Goal: Task Accomplishment & Management: Use online tool/utility

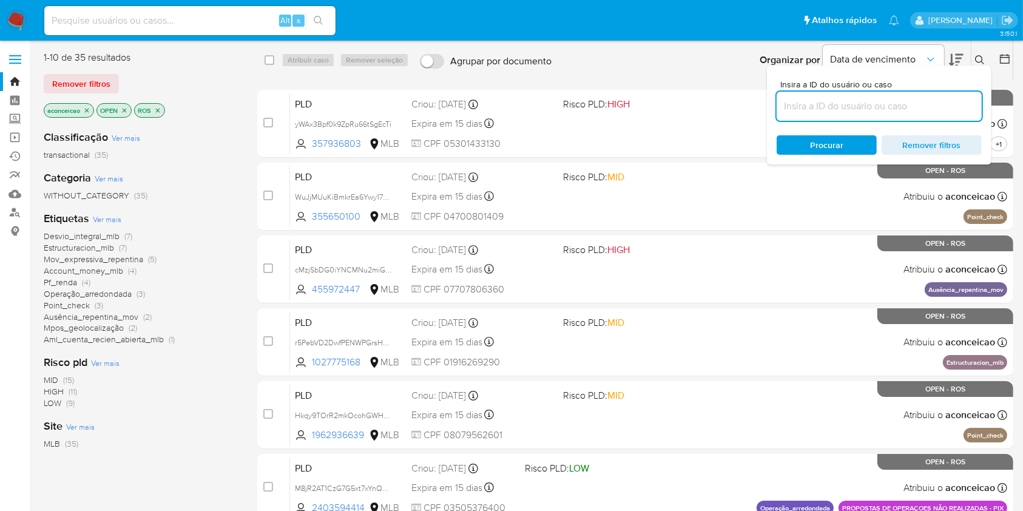
click at [87, 109] on icon "close-filter" at bounding box center [86, 110] width 7 height 7
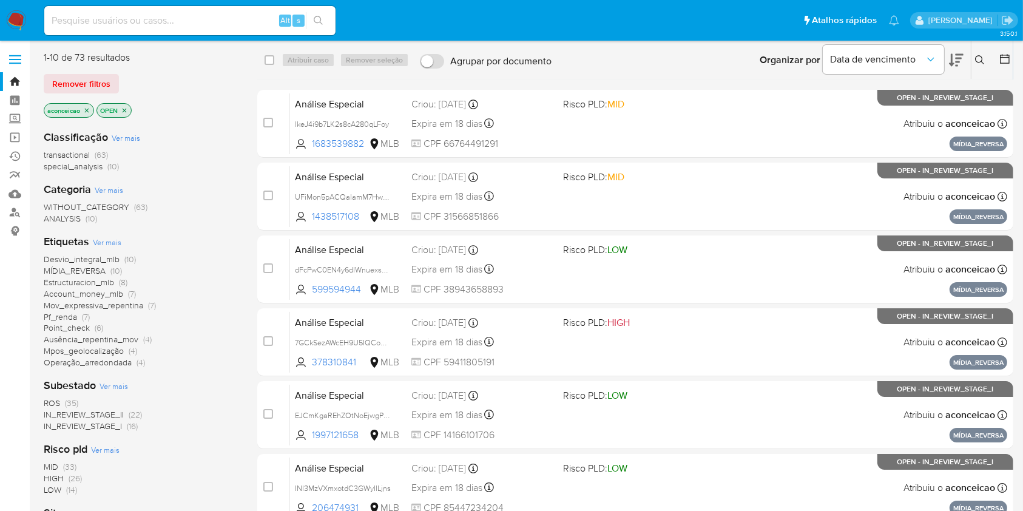
click at [66, 407] on span "(35)" at bounding box center [71, 403] width 13 height 12
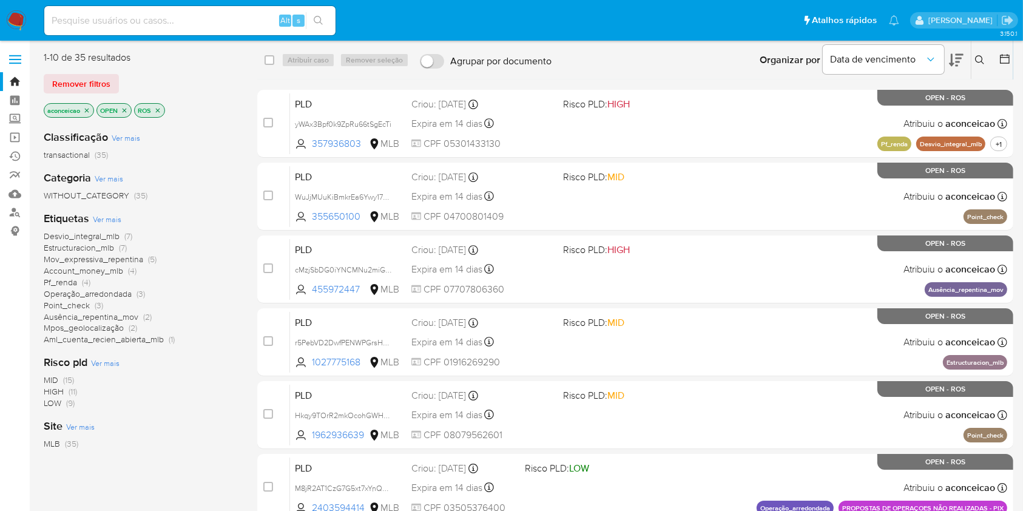
click at [86, 107] on icon "close-filter" at bounding box center [86, 110] width 7 height 7
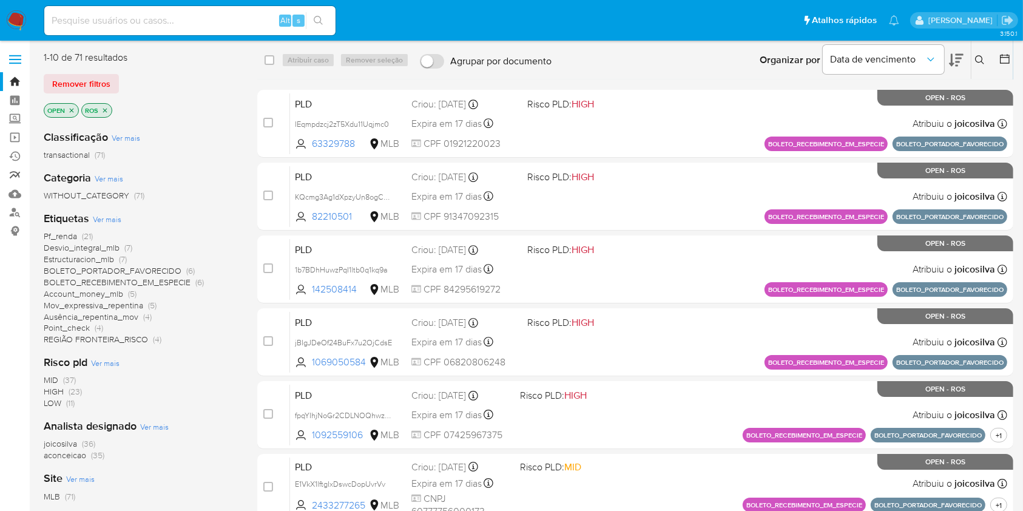
click at [14, 174] on link "relatórios" at bounding box center [72, 175] width 144 height 19
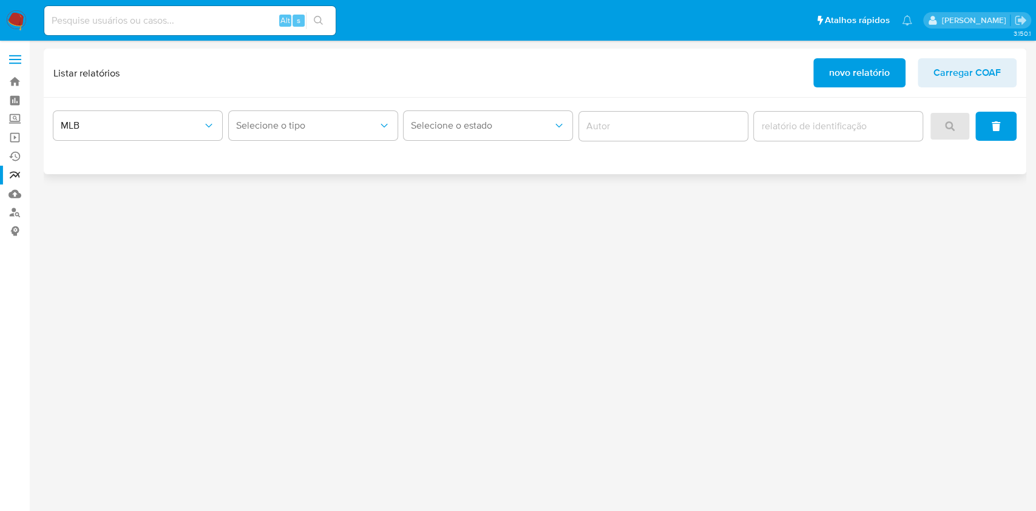
click at [847, 82] on span "novo relatório" at bounding box center [859, 72] width 61 height 27
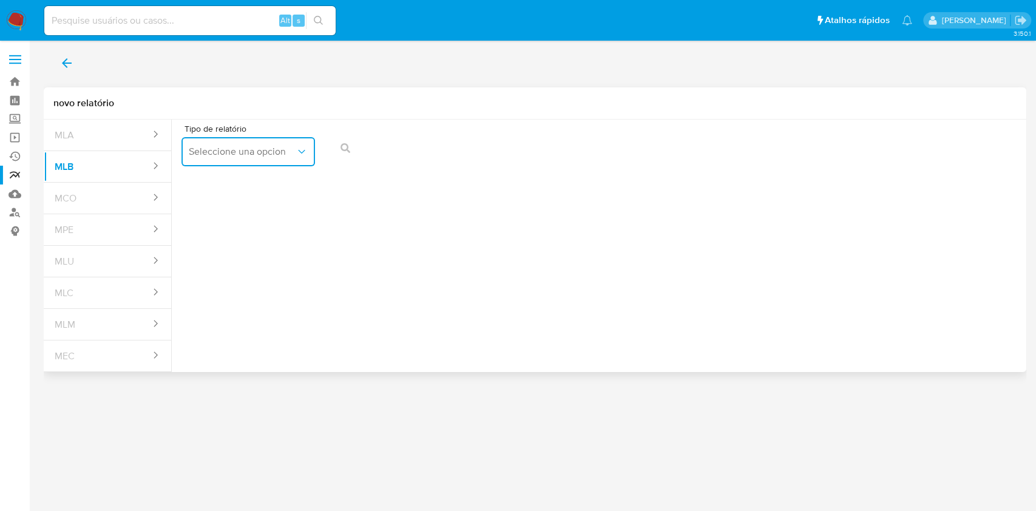
click at [243, 164] on button "Seleccione una opcion" at bounding box center [248, 151] width 134 height 29
click at [257, 177] on div "COAF" at bounding box center [245, 184] width 112 height 29
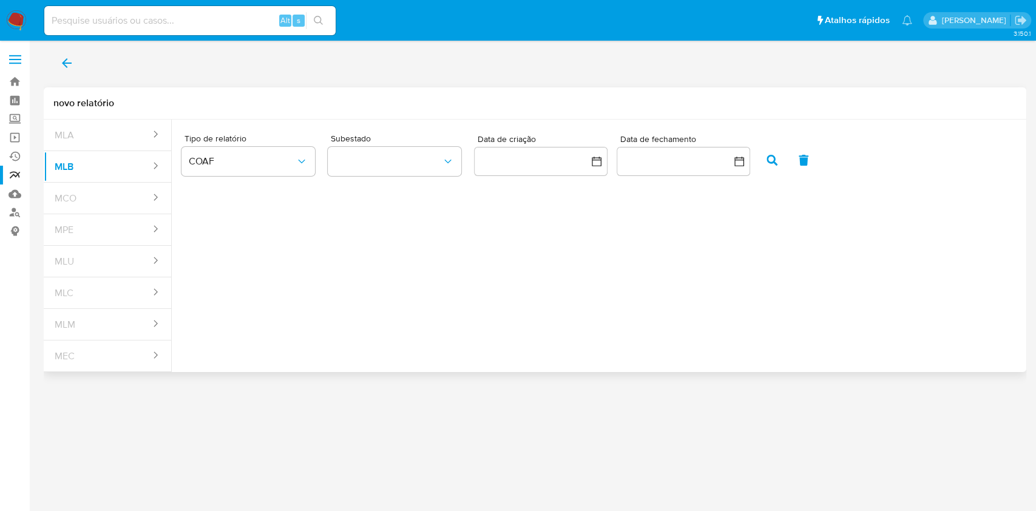
drag, startPoint x: 694, startPoint y: 182, endPoint x: 689, endPoint y: 177, distance: 6.9
click at [691, 178] on div "Subestado Data de criação Data de fechamento" at bounding box center [574, 156] width 492 height 53
click at [683, 170] on button "button" at bounding box center [684, 161] width 134 height 29
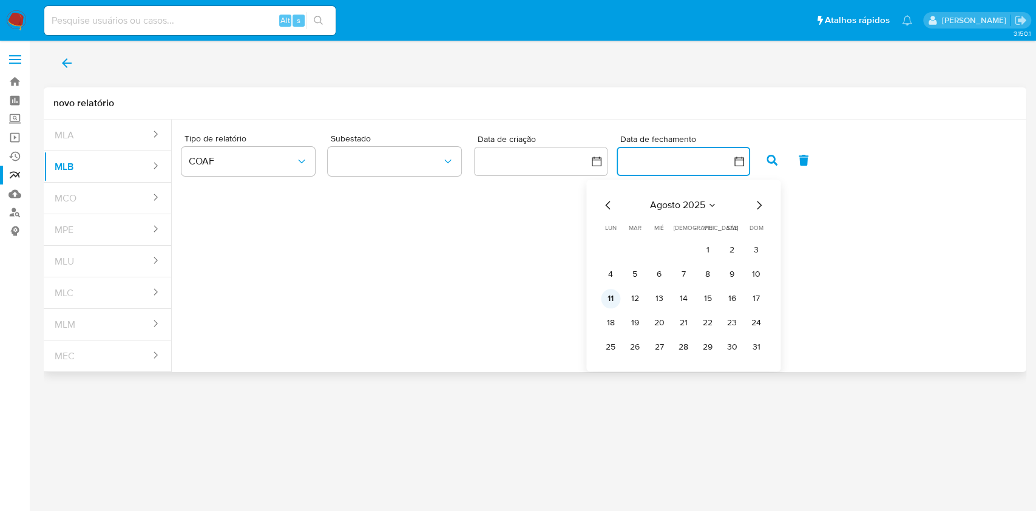
click at [605, 302] on button "11" at bounding box center [610, 298] width 19 height 19
click at [604, 299] on button "11" at bounding box center [610, 298] width 19 height 19
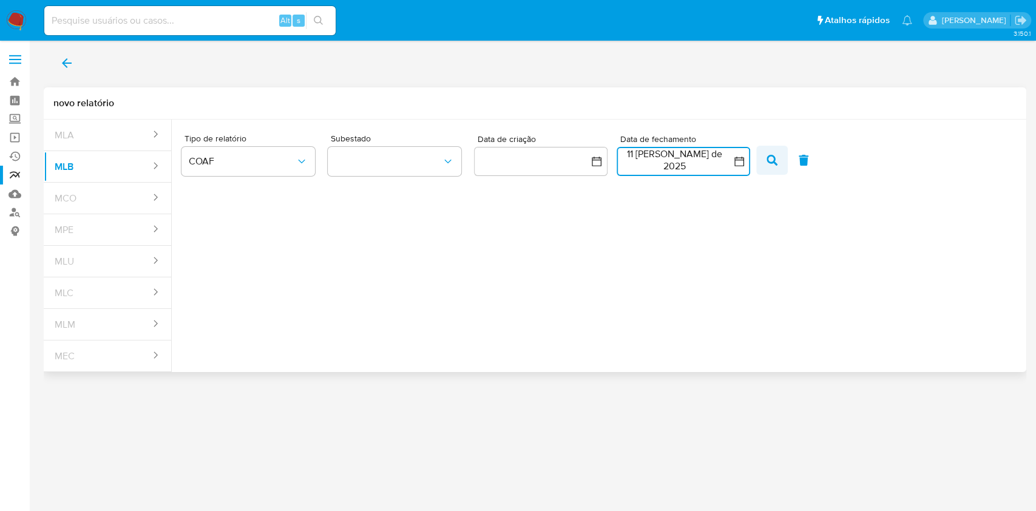
click at [763, 160] on button "button" at bounding box center [772, 160] width 32 height 29
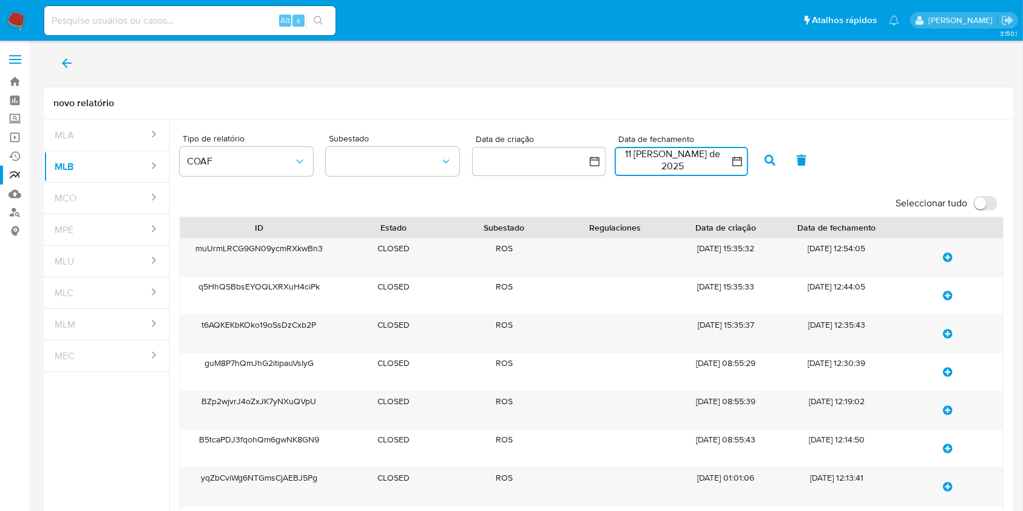
click at [984, 205] on input "Seleccionar tudo" at bounding box center [985, 203] width 24 height 15
checkbox input "true"
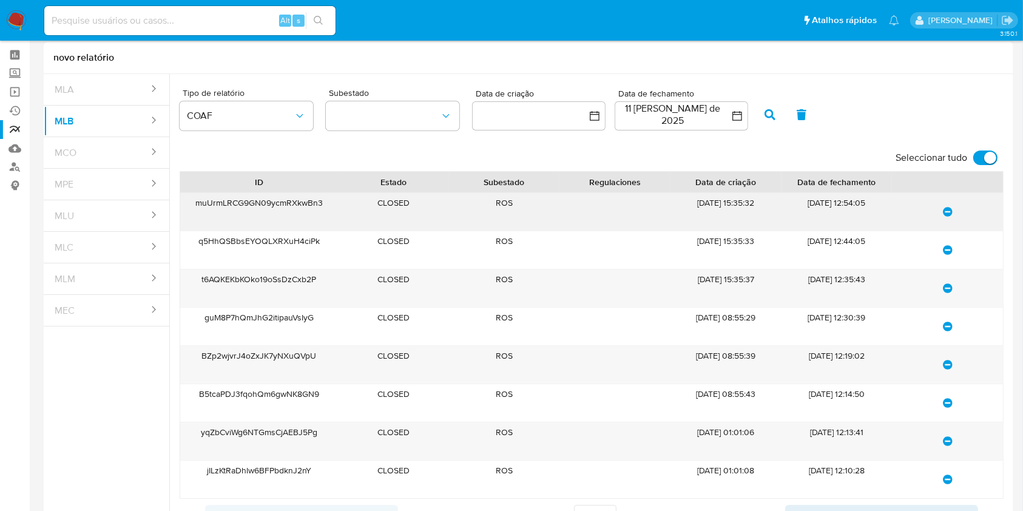
scroll to position [81, 0]
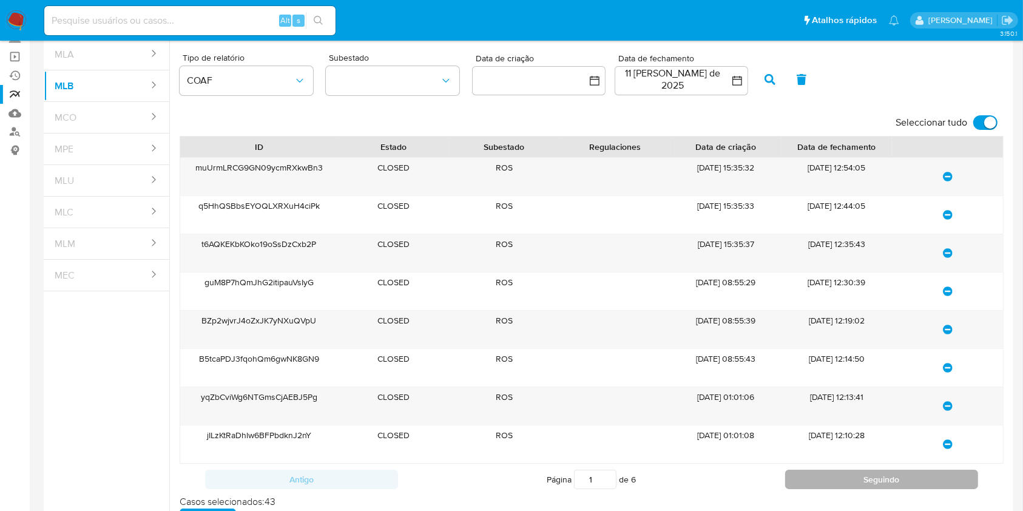
click at [887, 482] on button "Seguindo" at bounding box center [882, 479] width 194 height 19
type input "2"
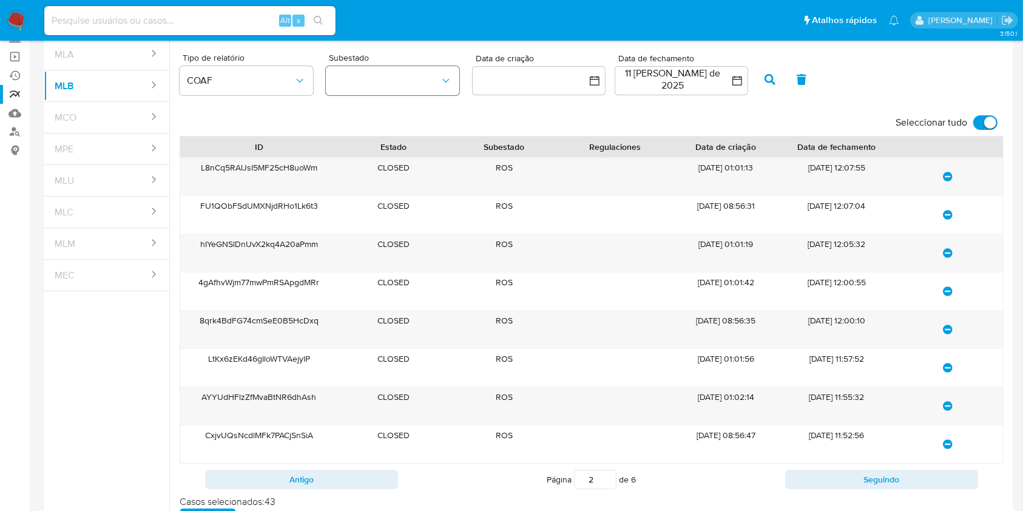
click at [432, 80] on button "button" at bounding box center [393, 80] width 134 height 29
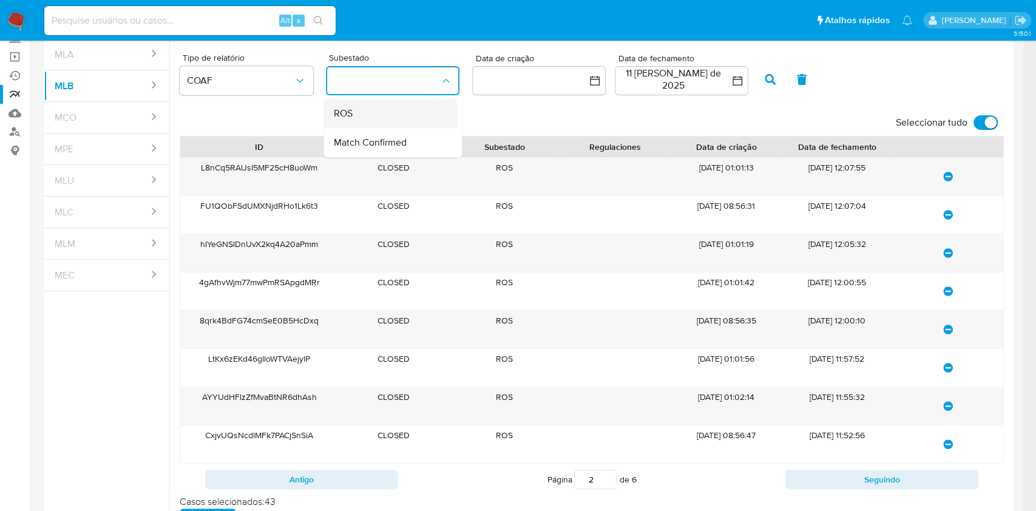
click at [418, 107] on div "ROS" at bounding box center [386, 113] width 107 height 29
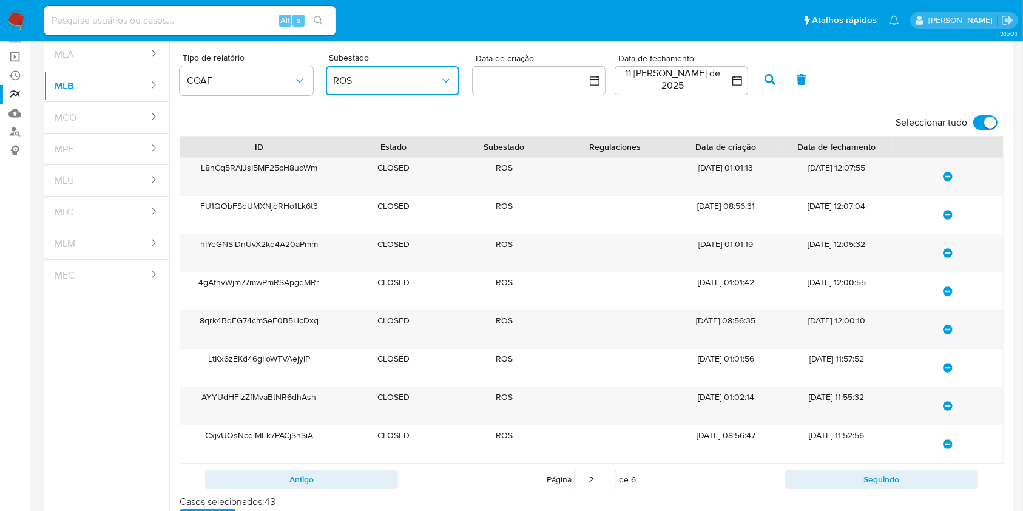
click at [763, 90] on button "button" at bounding box center [770, 79] width 32 height 29
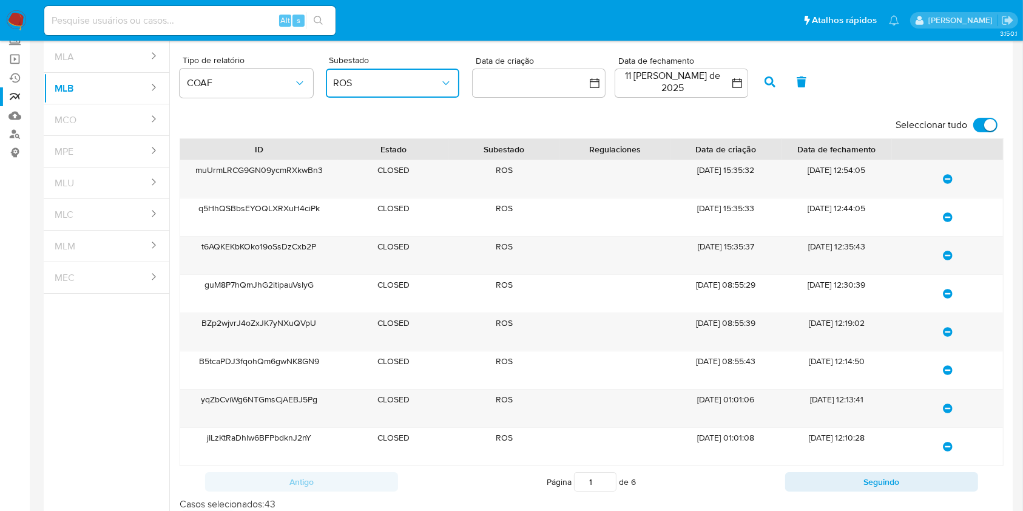
scroll to position [124, 0]
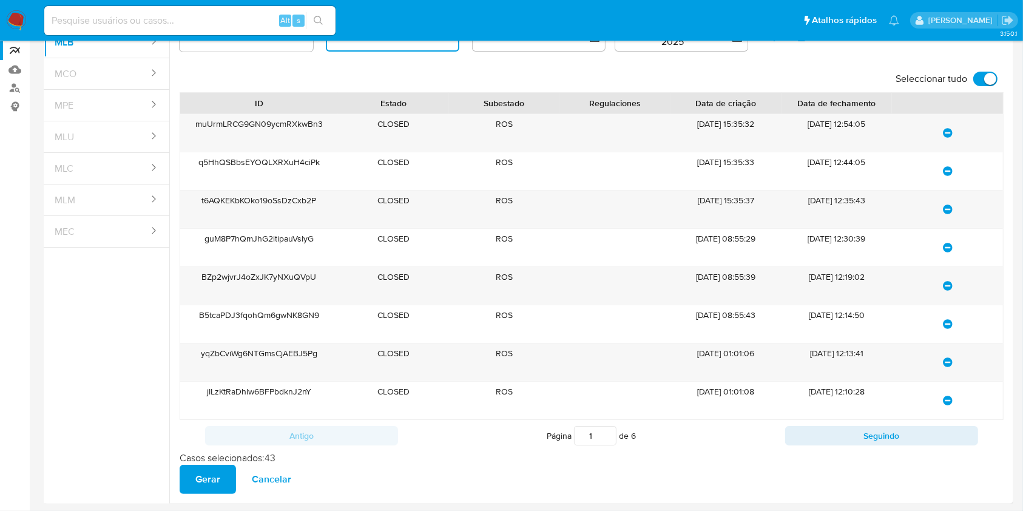
click at [986, 84] on input "Seleccionar tudo" at bounding box center [985, 79] width 24 height 15
click at [986, 83] on input "Seleccionar tudo" at bounding box center [985, 79] width 24 height 15
checkbox input "true"
click at [194, 481] on button "Gerar" at bounding box center [208, 479] width 56 height 29
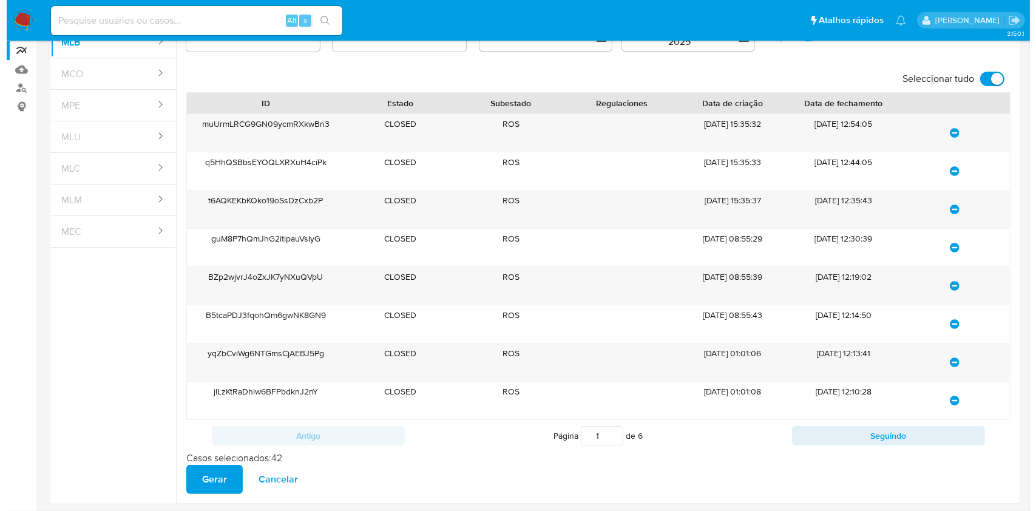
scroll to position [0, 0]
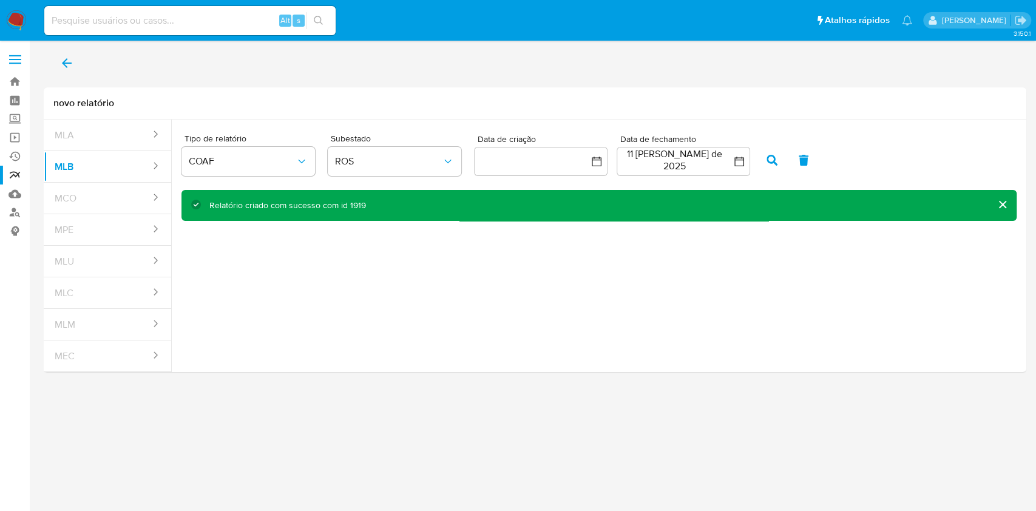
click at [56, 73] on button "back" at bounding box center [67, 63] width 46 height 29
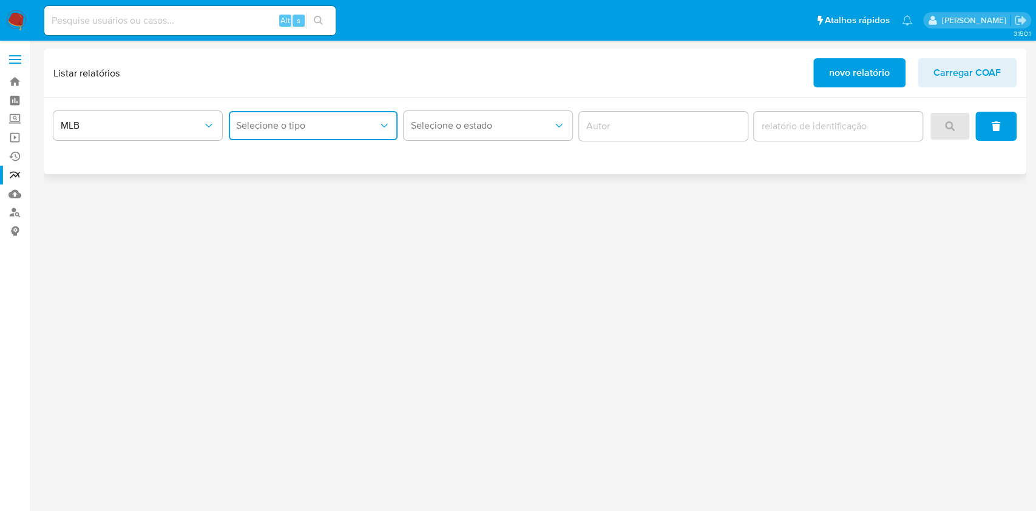
click at [340, 120] on span "Selecione o tipo" at bounding box center [307, 126] width 142 height 12
click at [337, 155] on div "COAF" at bounding box center [309, 158] width 147 height 29
click at [852, 79] on span "novo relatório" at bounding box center [859, 72] width 61 height 27
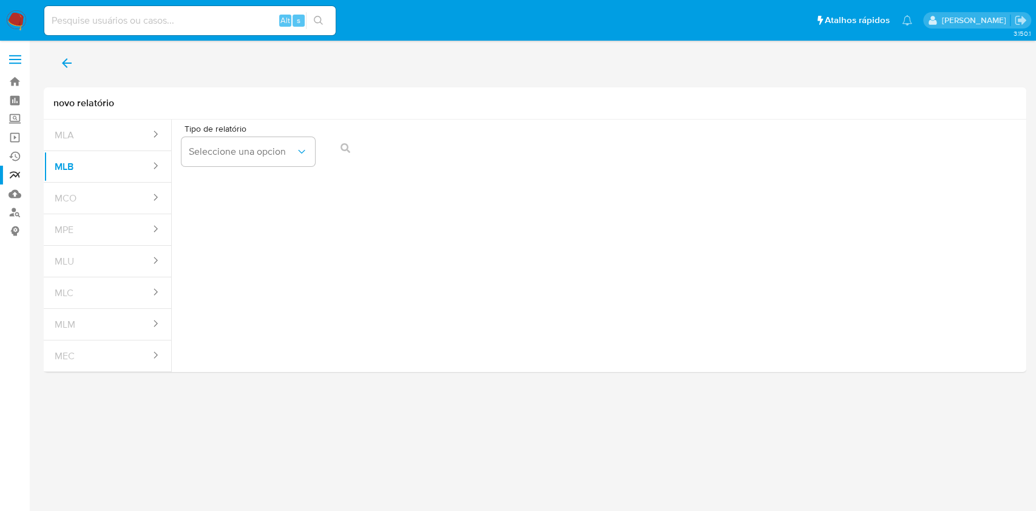
click at [52, 61] on button "back" at bounding box center [67, 63] width 46 height 29
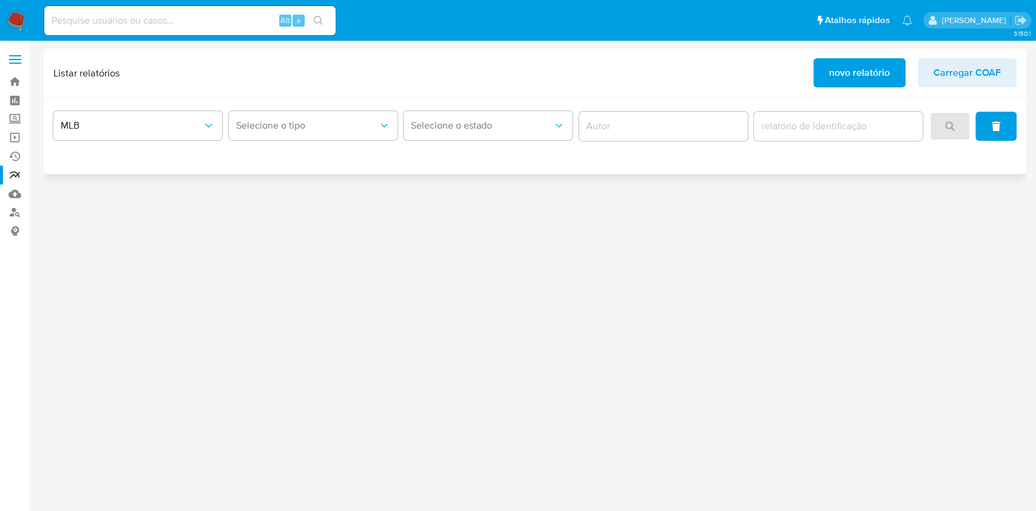
click at [334, 109] on div "Selecione o tipo" at bounding box center [313, 126] width 169 height 38
click at [337, 123] on span "Selecione o tipo" at bounding box center [307, 126] width 142 height 12
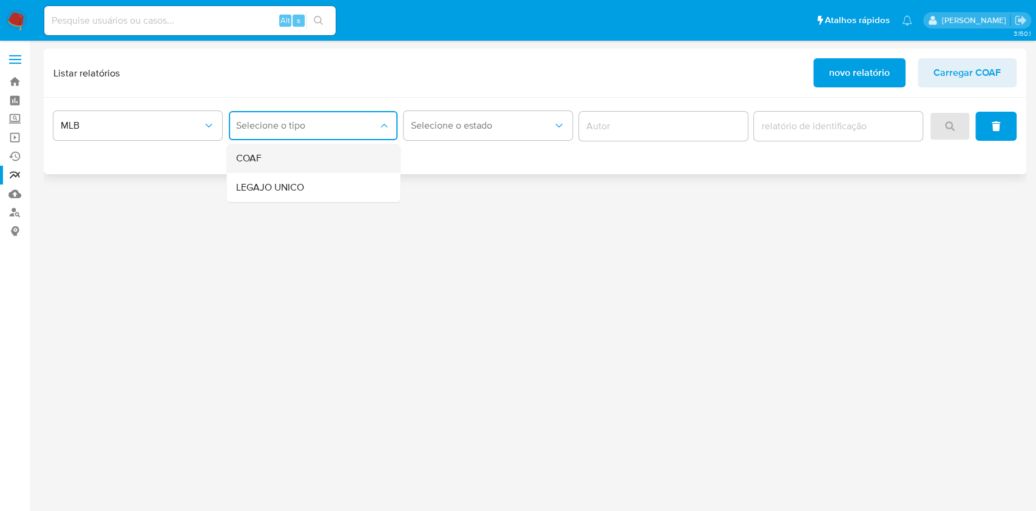
click at [325, 153] on div "COAF" at bounding box center [309, 158] width 147 height 29
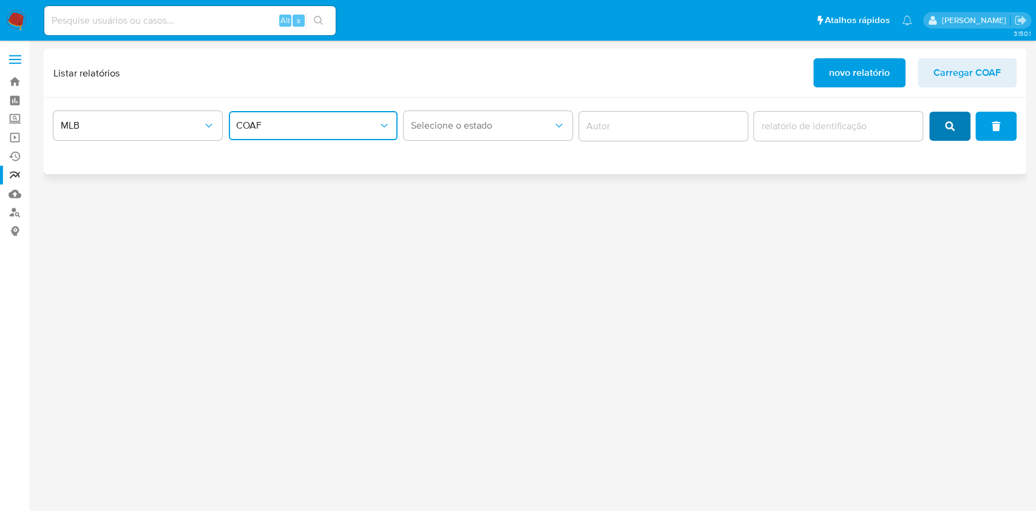
click at [956, 129] on button "search" at bounding box center [949, 126] width 41 height 29
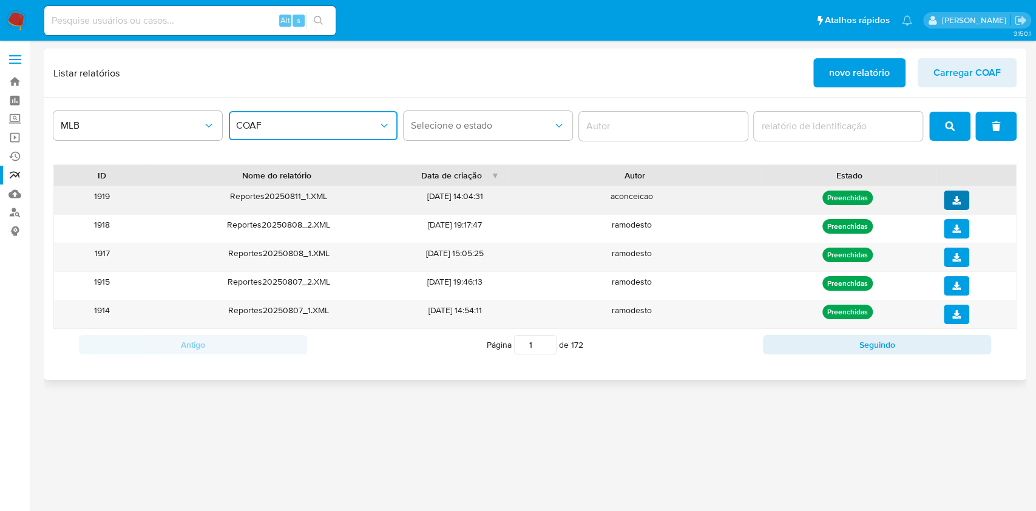
click at [964, 201] on button "download" at bounding box center [956, 200] width 25 height 19
click at [21, 78] on link "Bandeja" at bounding box center [72, 81] width 144 height 19
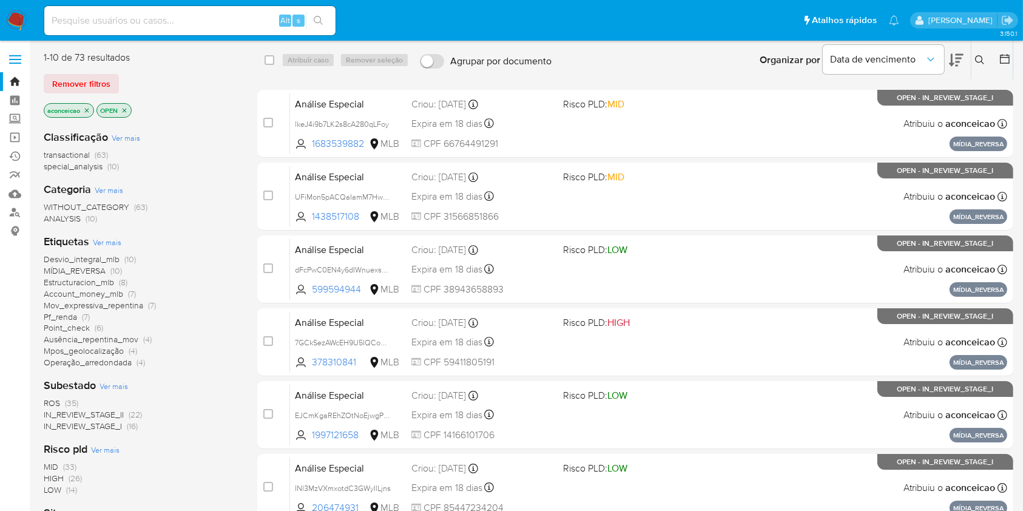
click at [87, 107] on icon "close-filter" at bounding box center [86, 110] width 7 height 7
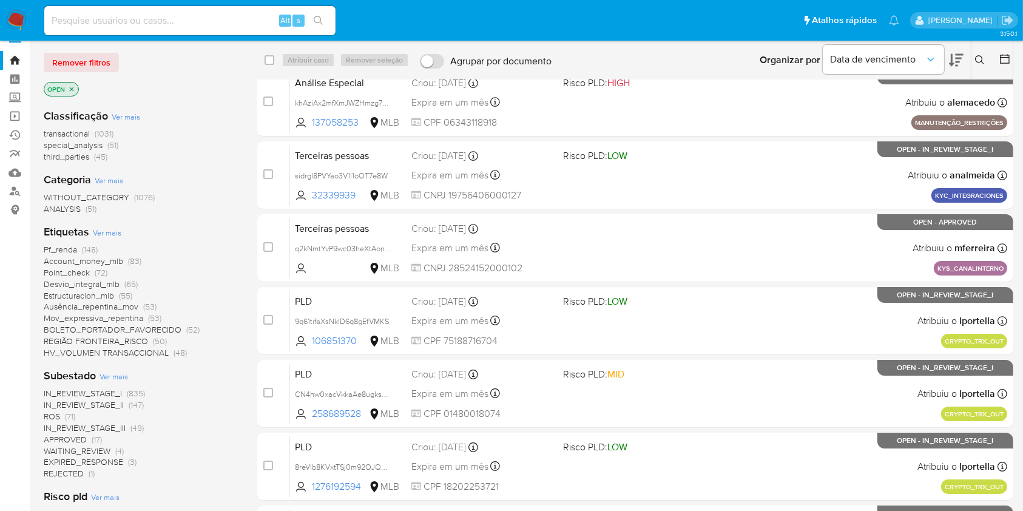
scroll to position [81, 0]
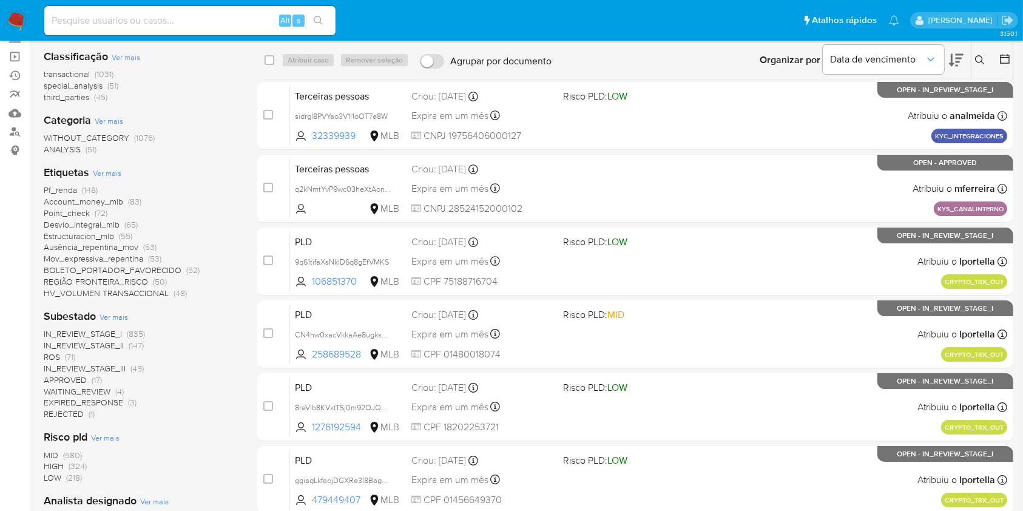
click at [52, 358] on span "ROS" at bounding box center [52, 357] width 16 height 12
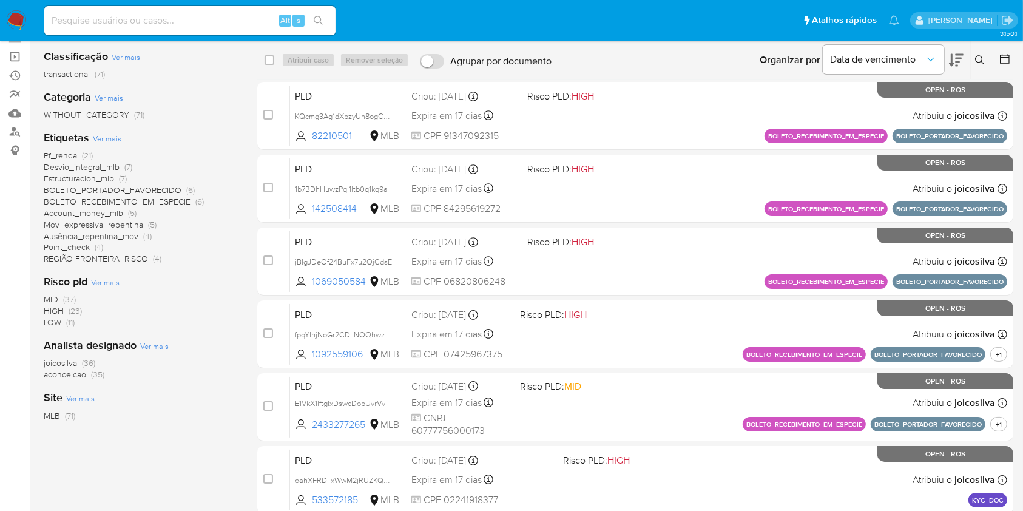
click at [95, 377] on span "(35)" at bounding box center [97, 374] width 13 height 12
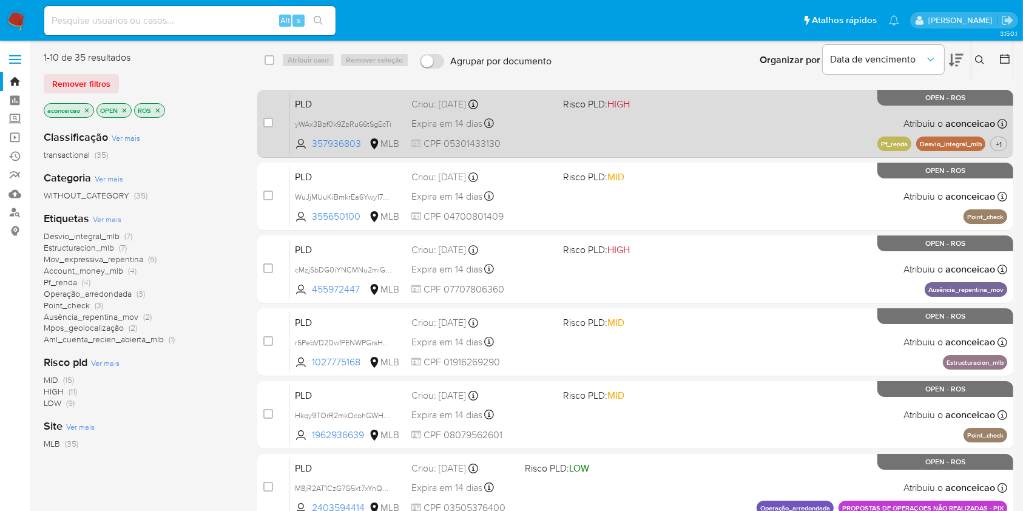
click at [385, 124] on span "yWAx3Bpf0k9ZpRu66tSgEcTi" at bounding box center [343, 123] width 96 height 11
click at [617, 144] on div "PLD yWAx3Bpf0k9ZpRu66tSgEcTi Copiado Copiado 357936803 MLB Risco PLD: HIGH Crio…" at bounding box center [648, 123] width 717 height 61
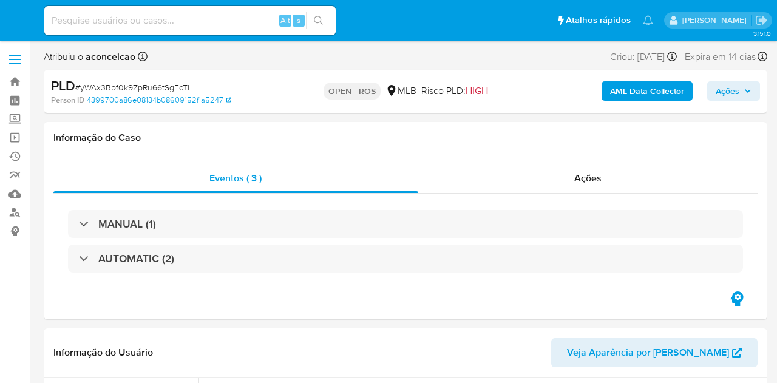
select select "10"
